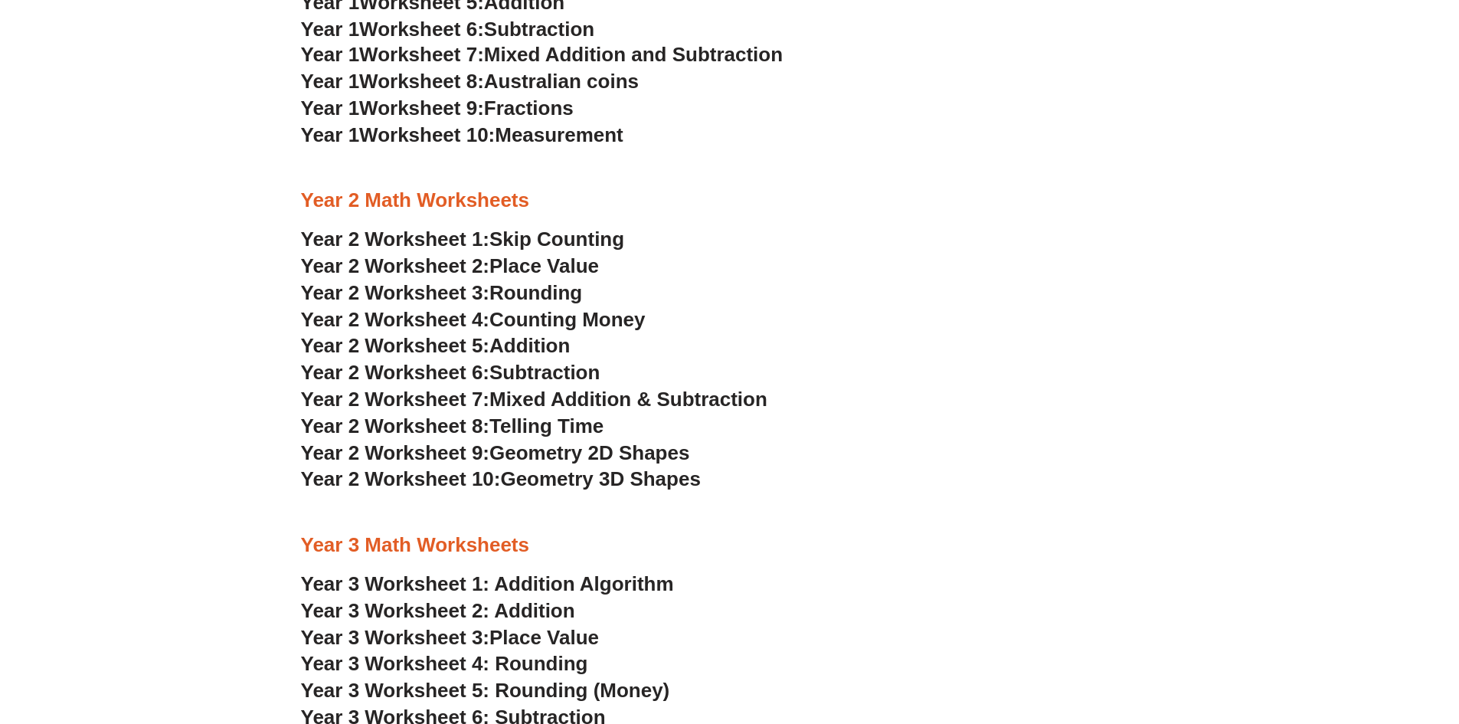
scroll to position [1530, 0]
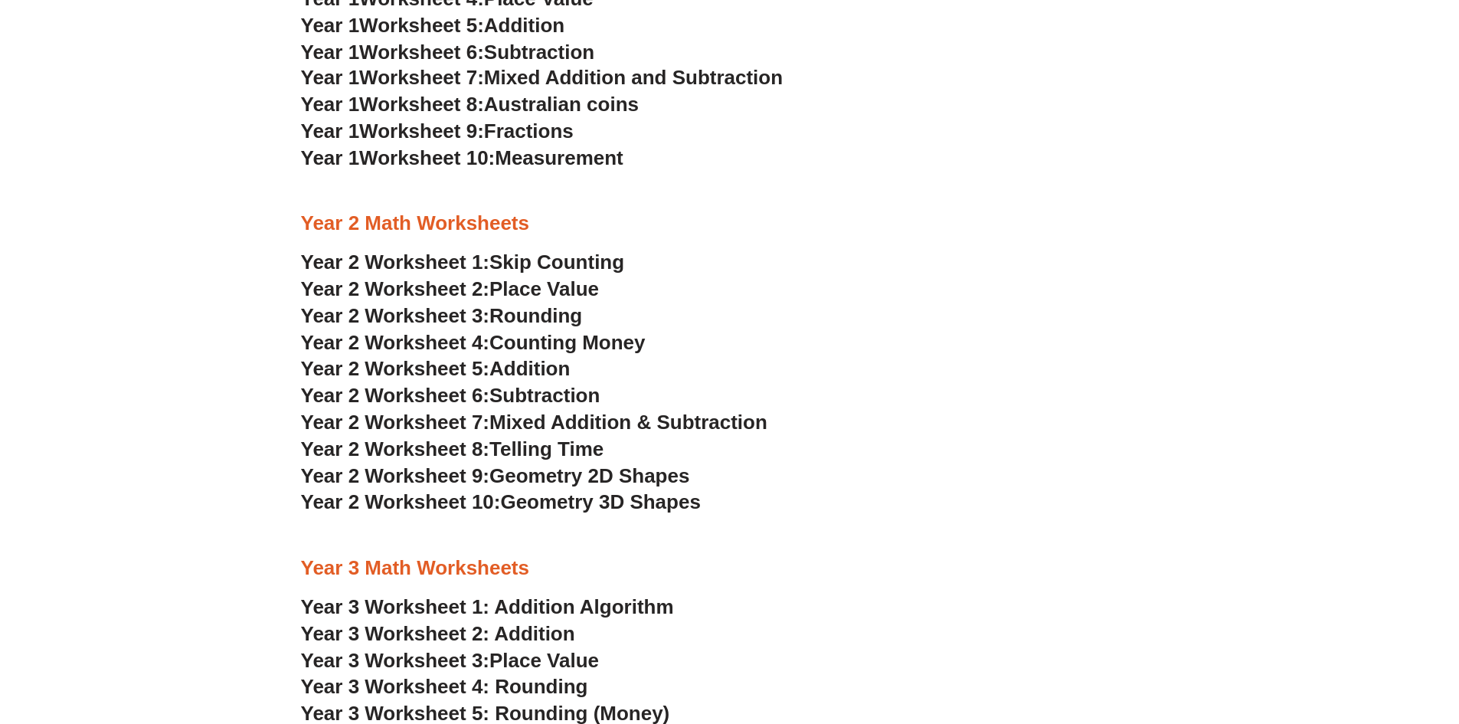
click at [552, 264] on span "Skip Counting" at bounding box center [557, 262] width 135 height 23
click at [605, 471] on span "Geometry 2D Shapes" at bounding box center [590, 475] width 200 height 23
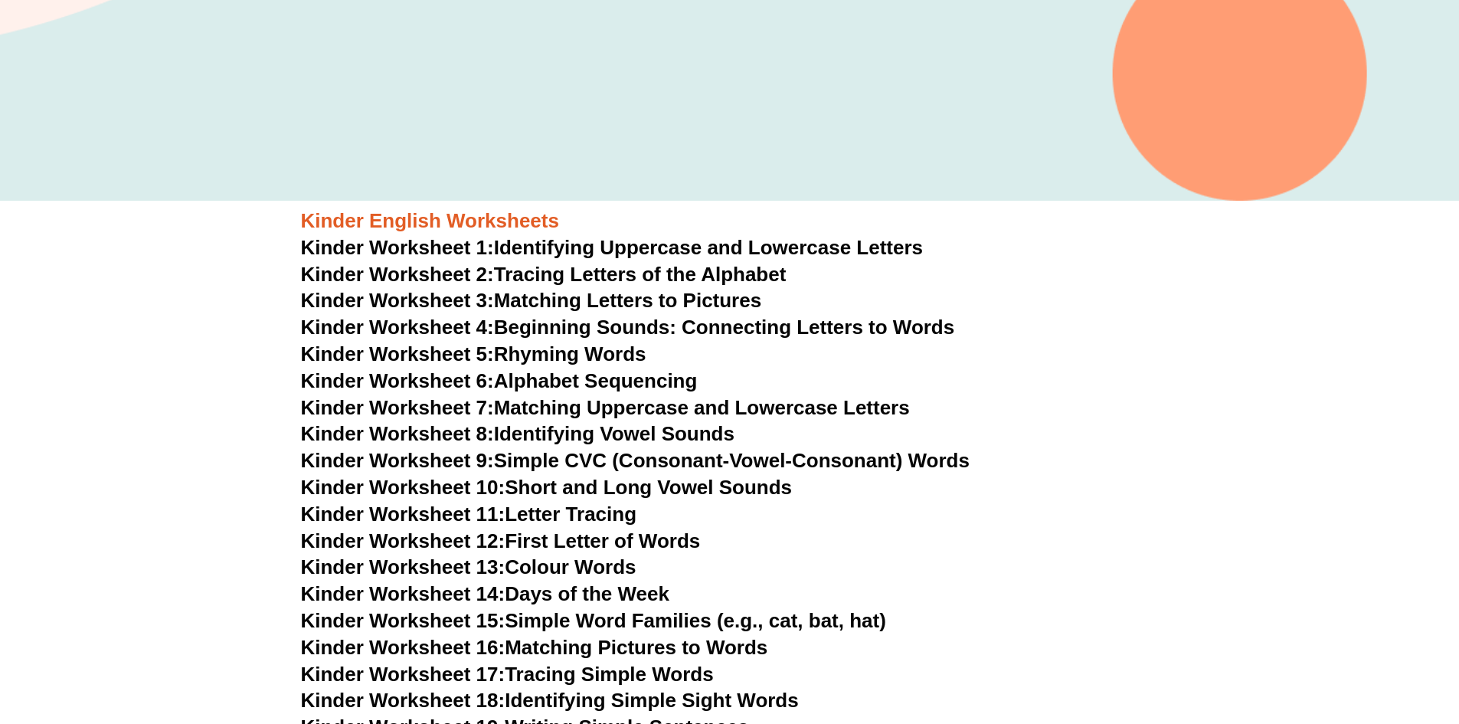
scroll to position [457, 0]
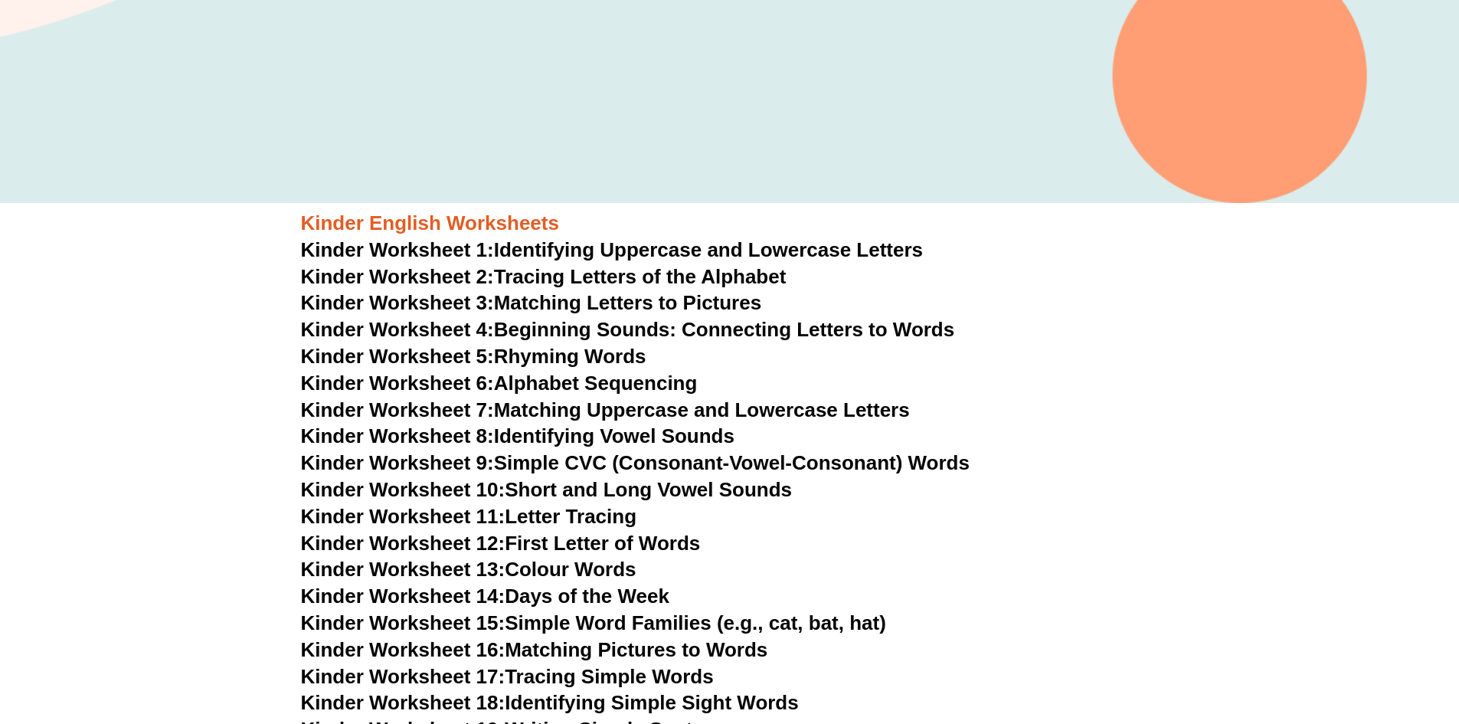
click at [499, 275] on link "Kinder Worksheet 2: Tracing Letters of the Alphabet" at bounding box center [544, 276] width 486 height 23
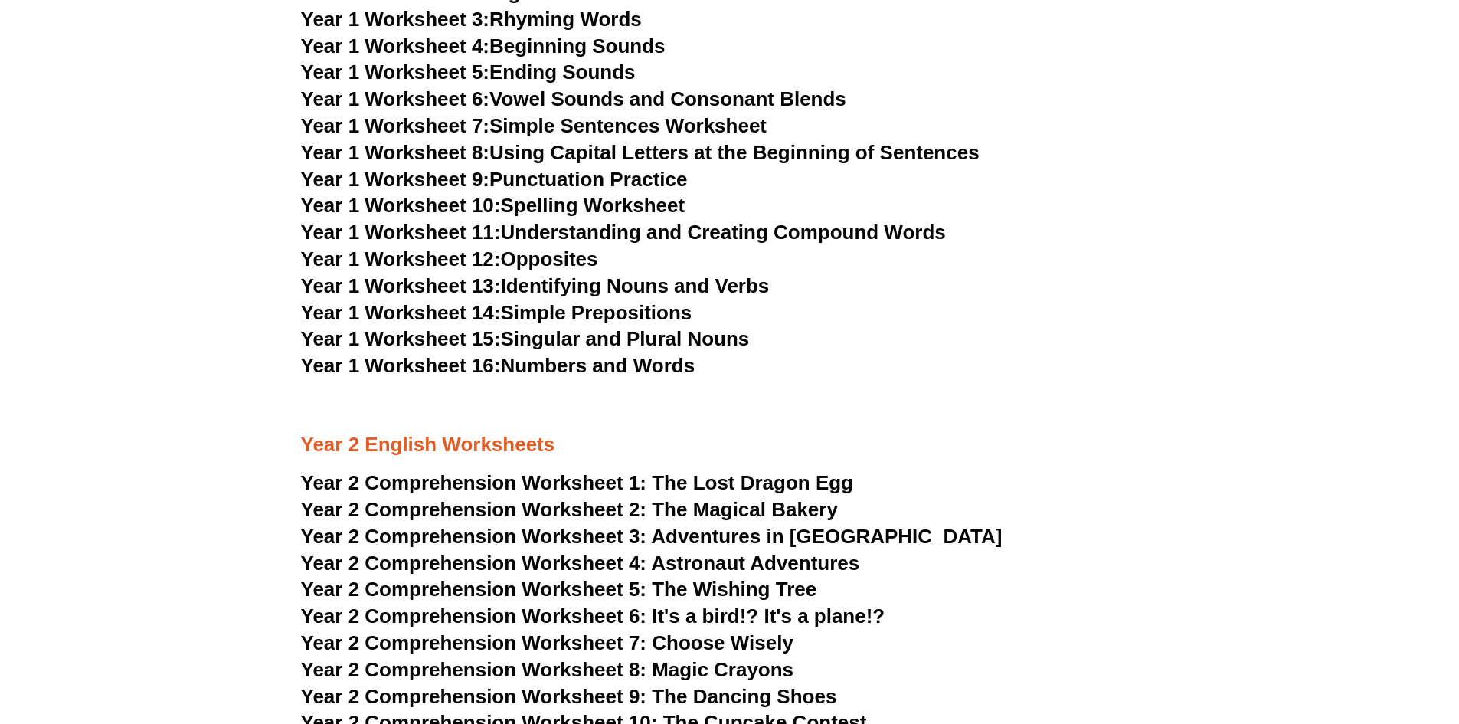
scroll to position [3062, 0]
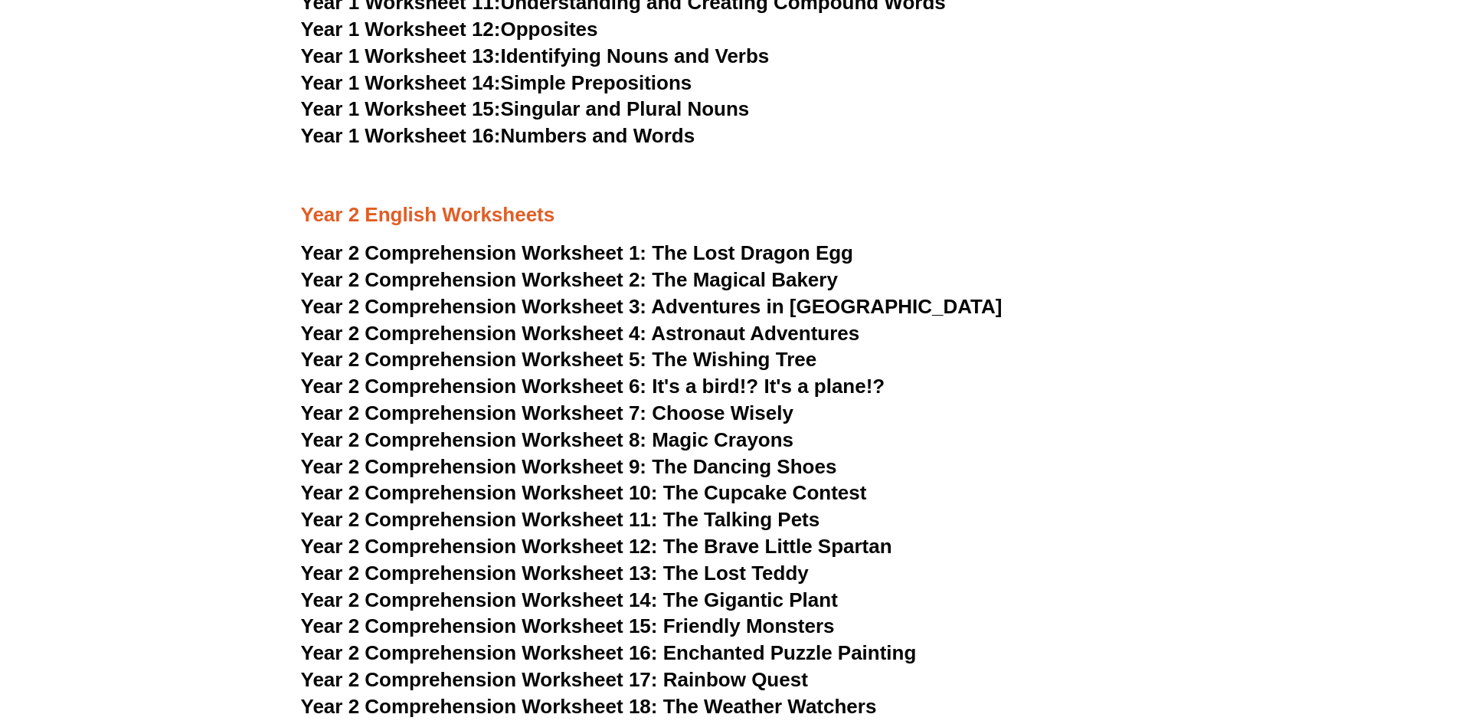
click at [687, 274] on span "The Magical Bakery" at bounding box center [745, 279] width 186 height 23
click at [953, 349] on h3 "Year 2 Comprehension Worksheet 5: The Wishing Tree" at bounding box center [730, 360] width 858 height 26
